Goal: Transaction & Acquisition: Purchase product/service

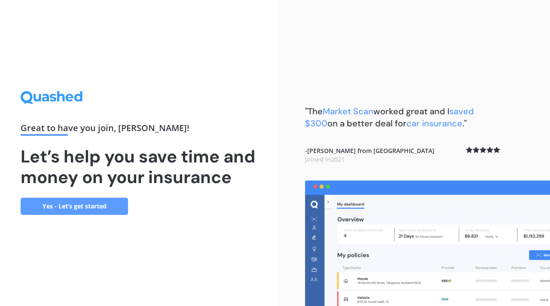
click at [113, 204] on link "Yes - Let’s get started" at bounding box center [74, 206] width 107 height 17
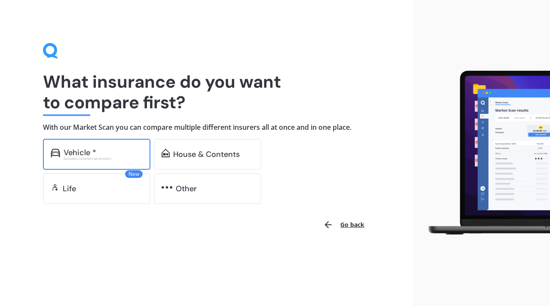
click at [112, 150] on div "Vehicle *" at bounding box center [103, 152] width 79 height 9
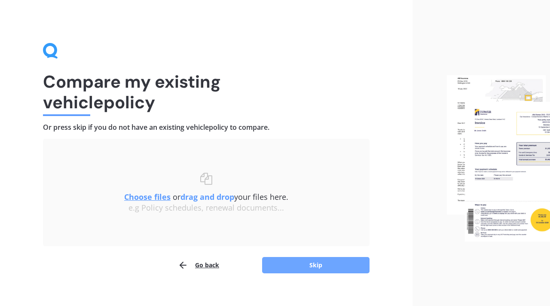
click at [302, 263] on button "Skip" at bounding box center [315, 265] width 107 height 16
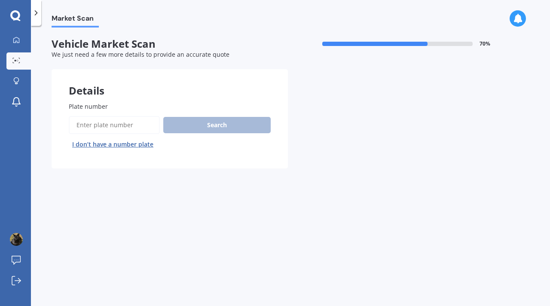
click at [116, 123] on input "Plate number" at bounding box center [114, 125] width 91 height 18
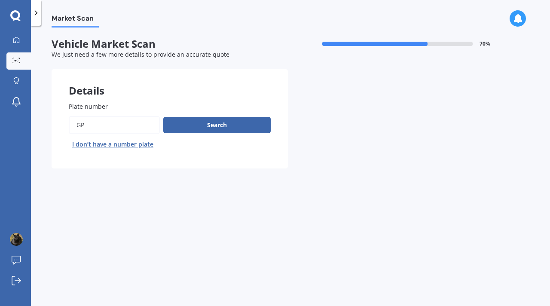
type input "Gp"
